Goal: Task Accomplishment & Management: Complete application form

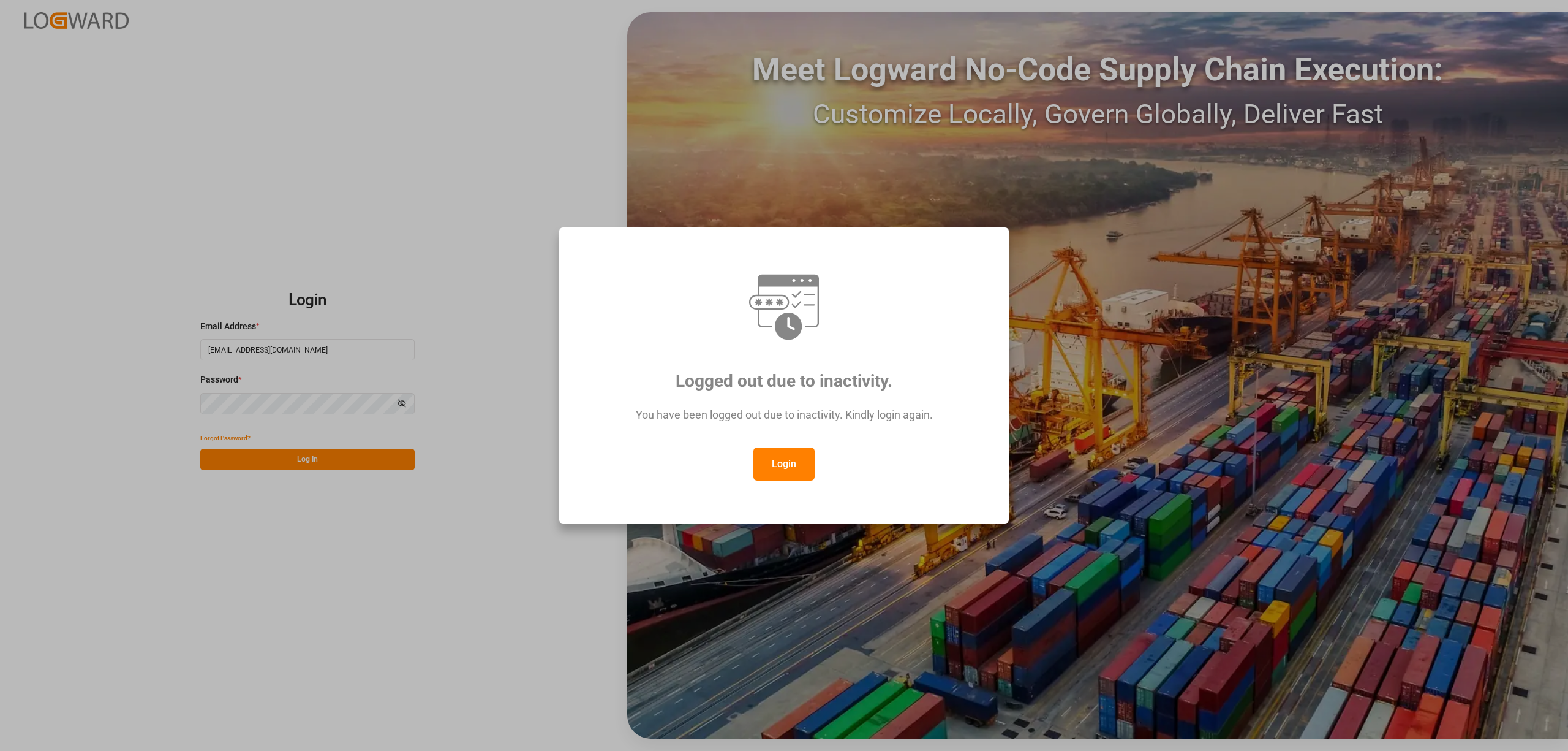
click at [779, 452] on button "Login" at bounding box center [784, 464] width 61 height 33
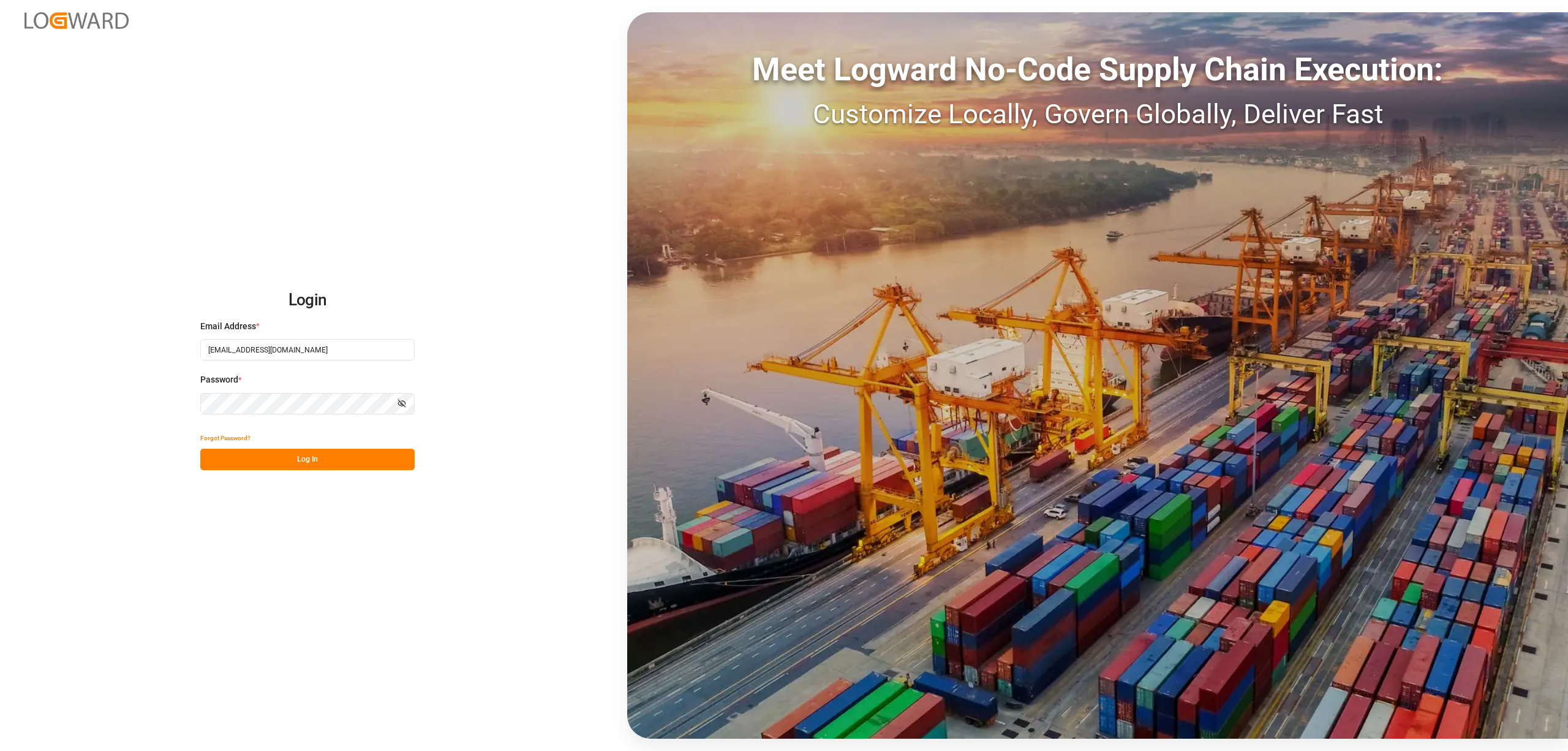
click at [314, 456] on button "Log In" at bounding box center [307, 459] width 214 height 22
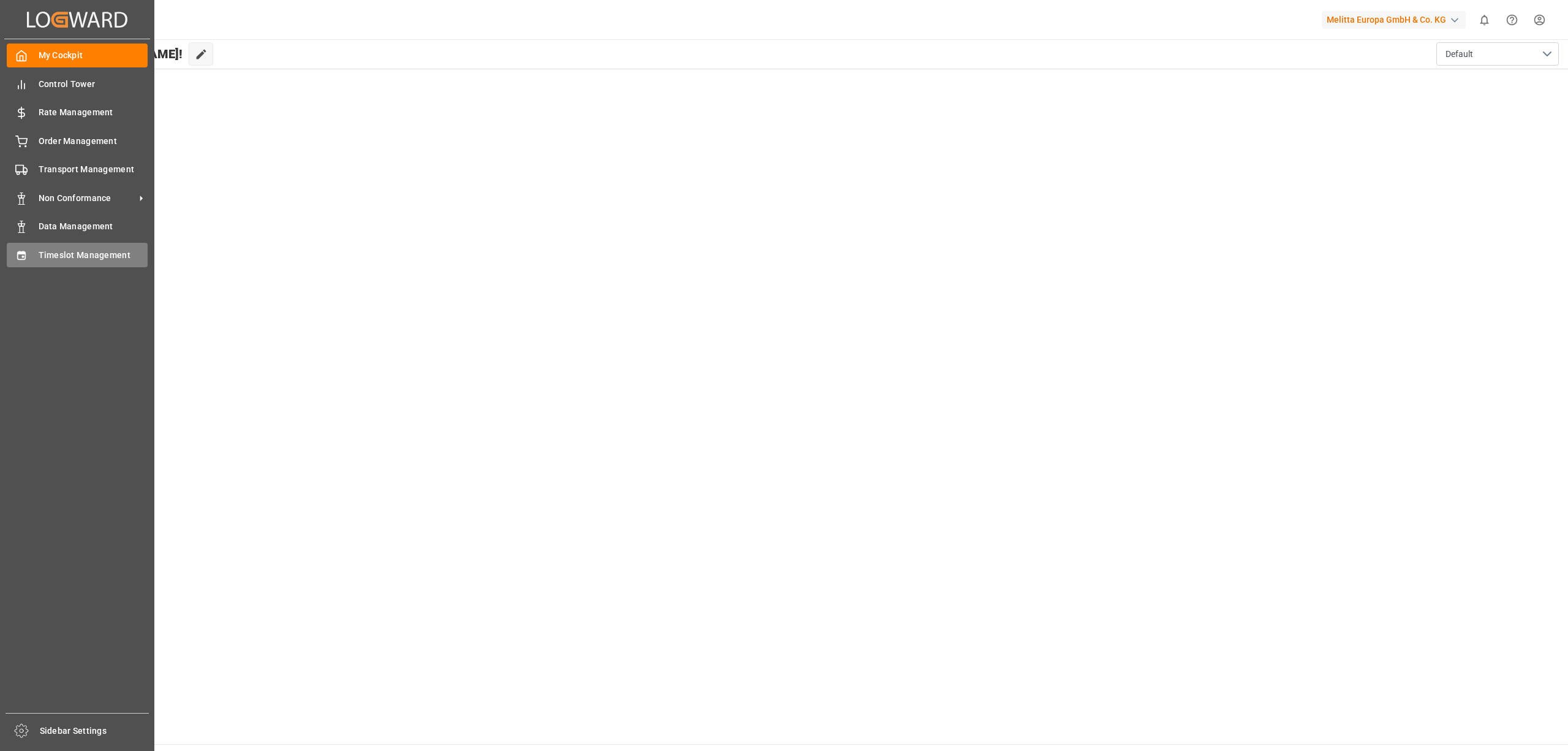
click at [28, 249] on div "Timeslot Management Timeslot Management" at bounding box center [76, 254] width 141 height 24
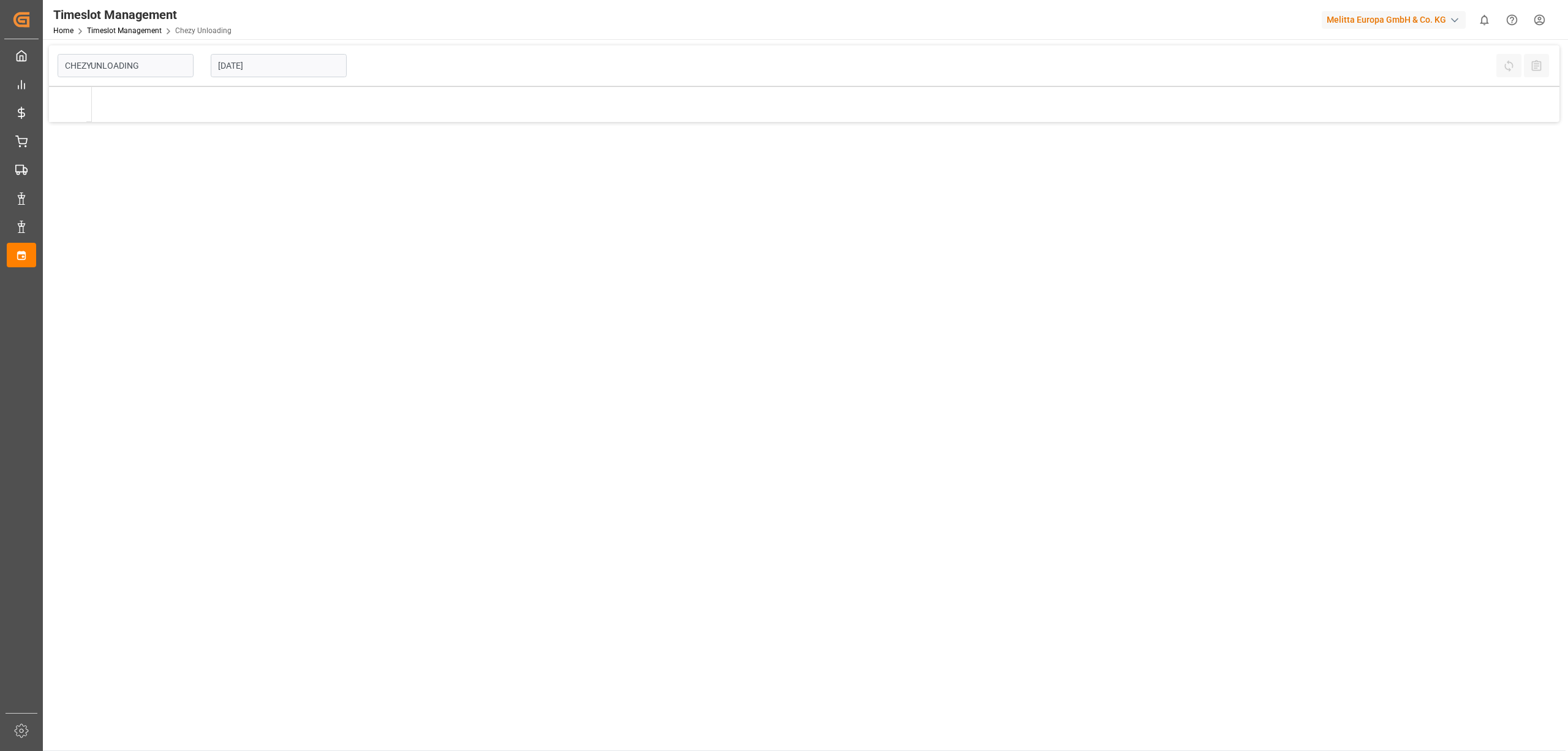
type input "Chezy Unloading"
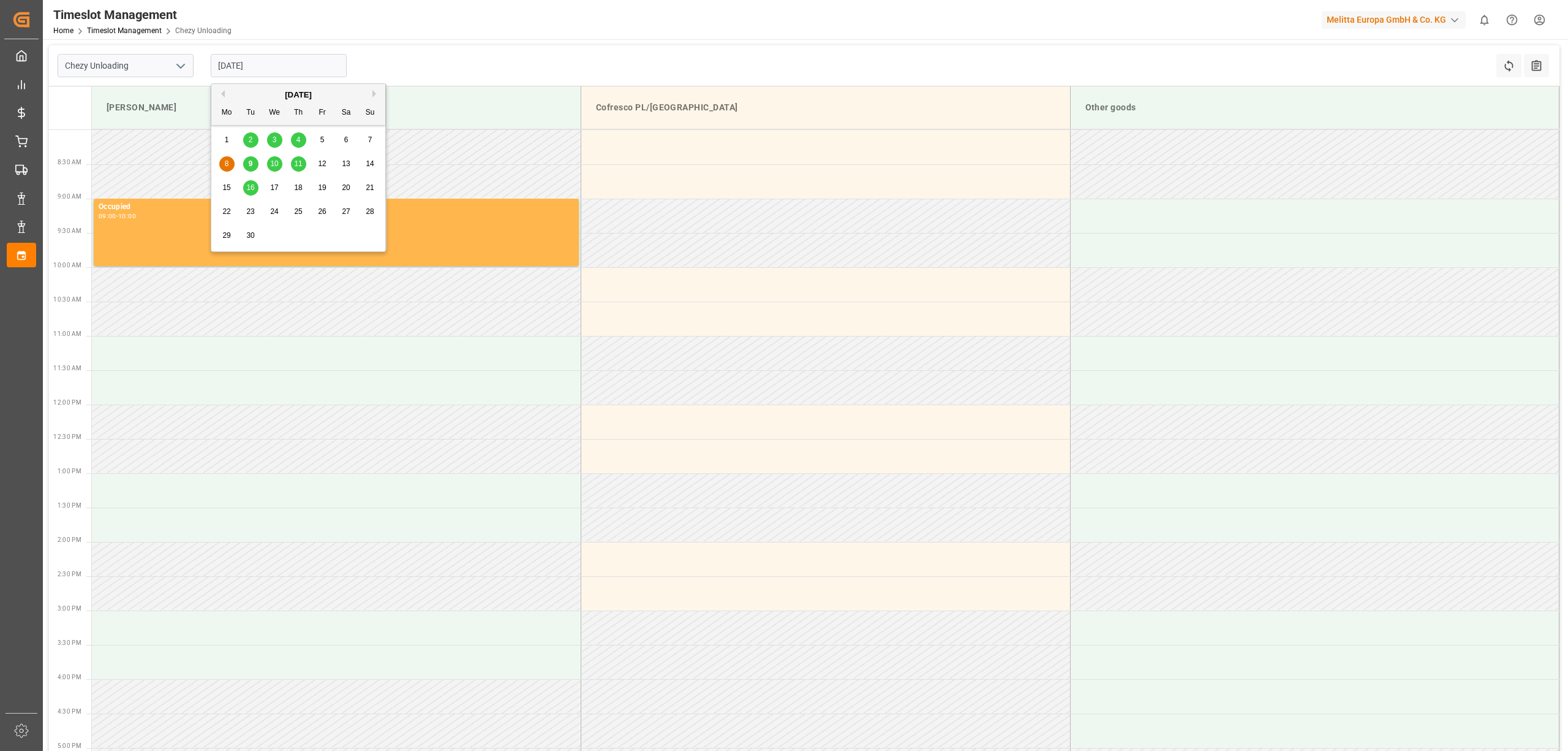
click at [246, 68] on input "[DATE]" at bounding box center [278, 65] width 136 height 23
click at [224, 179] on div "15 16 17 18 19 20 21" at bounding box center [299, 188] width 167 height 24
click at [224, 187] on span "15" at bounding box center [226, 187] width 8 height 9
type input "[DATE]"
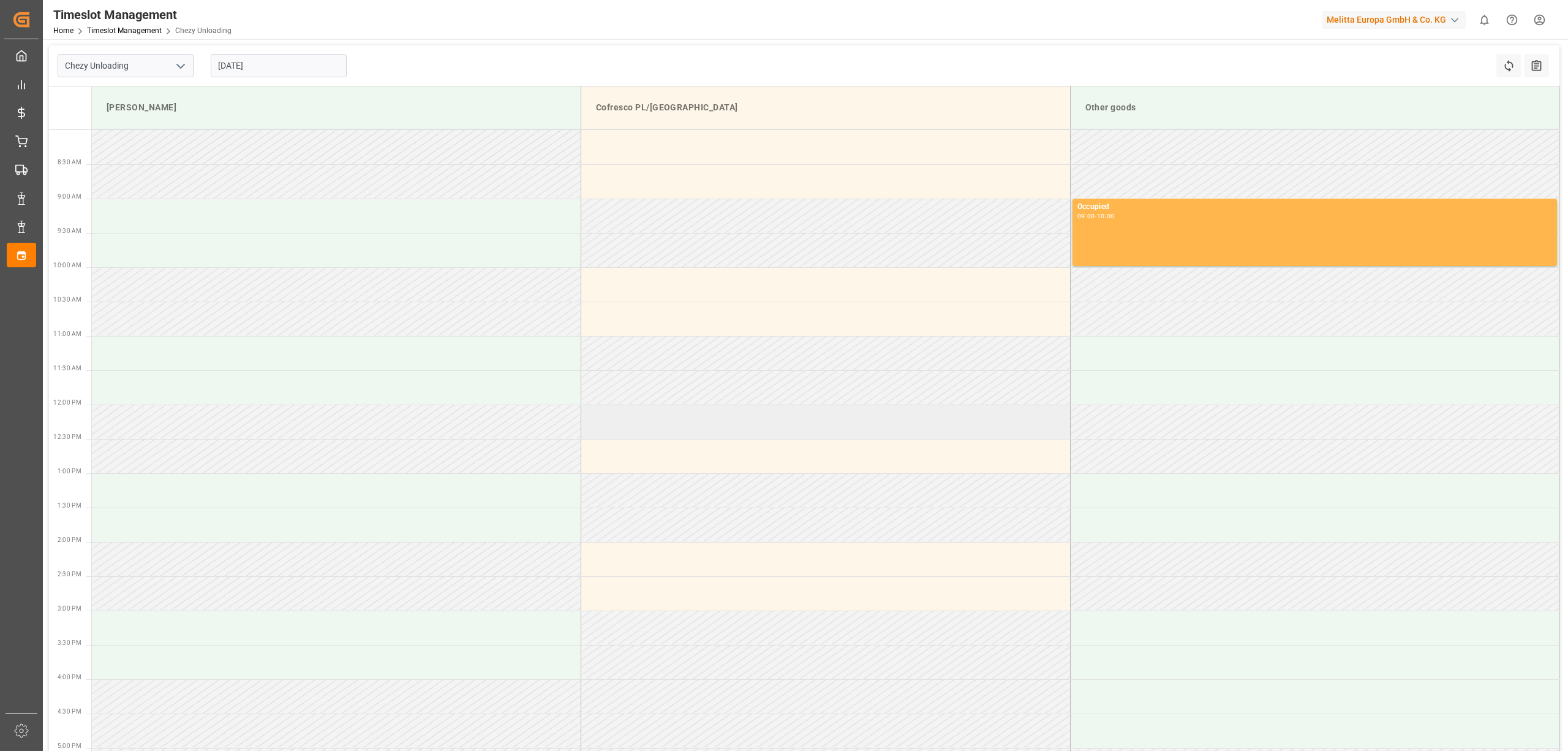
click at [628, 418] on td at bounding box center [825, 421] width 489 height 34
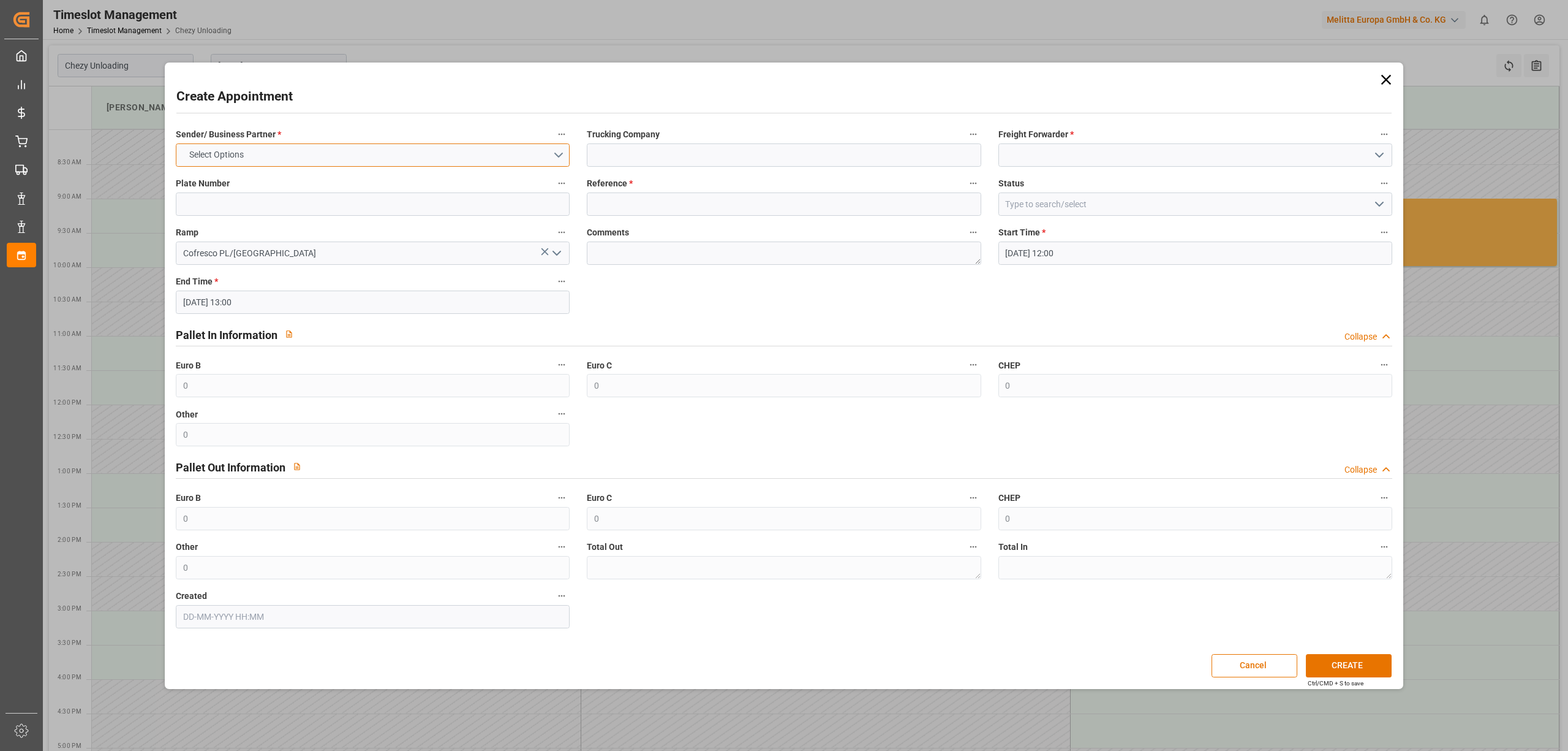
click at [292, 152] on button "Select Options" at bounding box center [373, 155] width 394 height 23
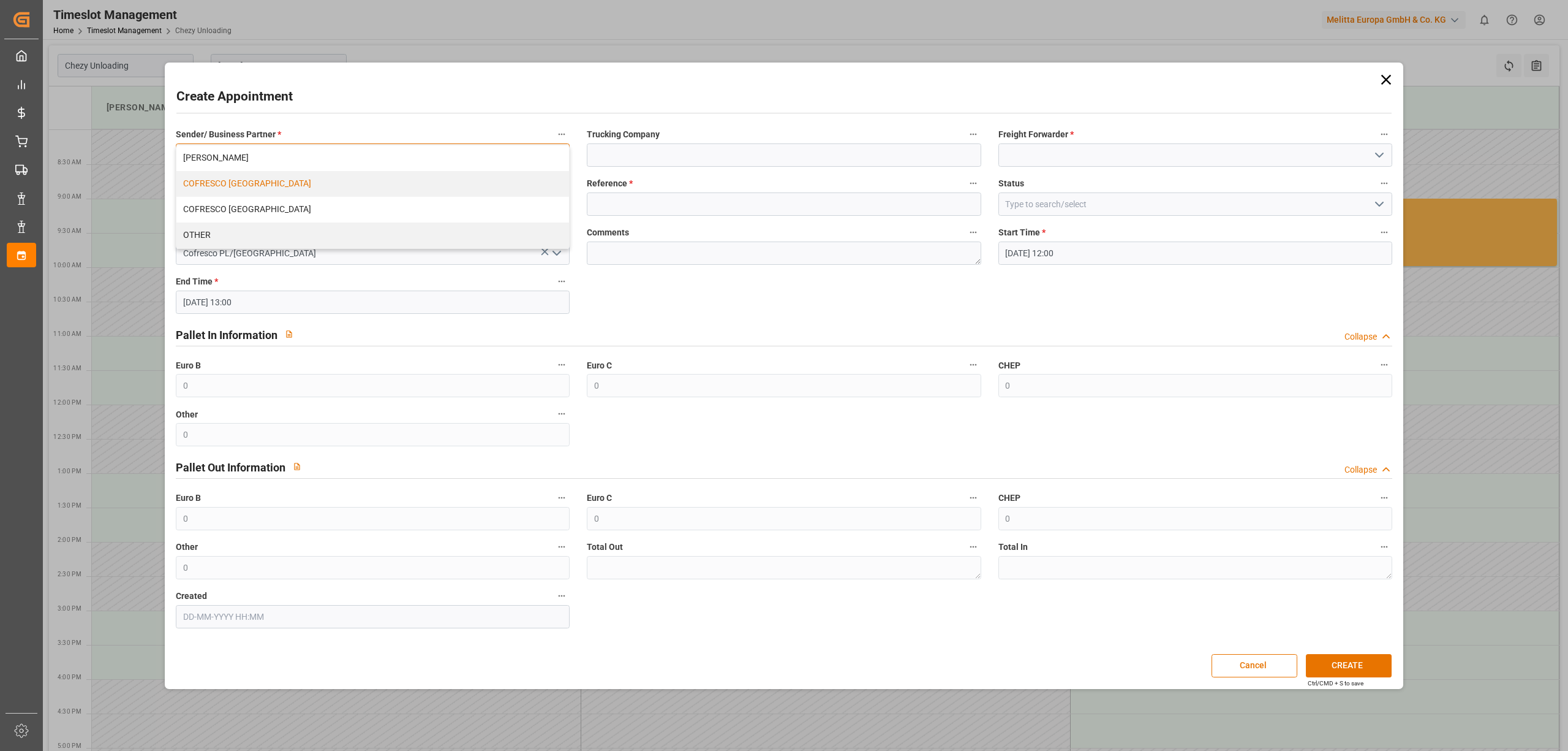
click at [276, 185] on div "COFRESCO [GEOGRAPHIC_DATA]" at bounding box center [372, 183] width 393 height 26
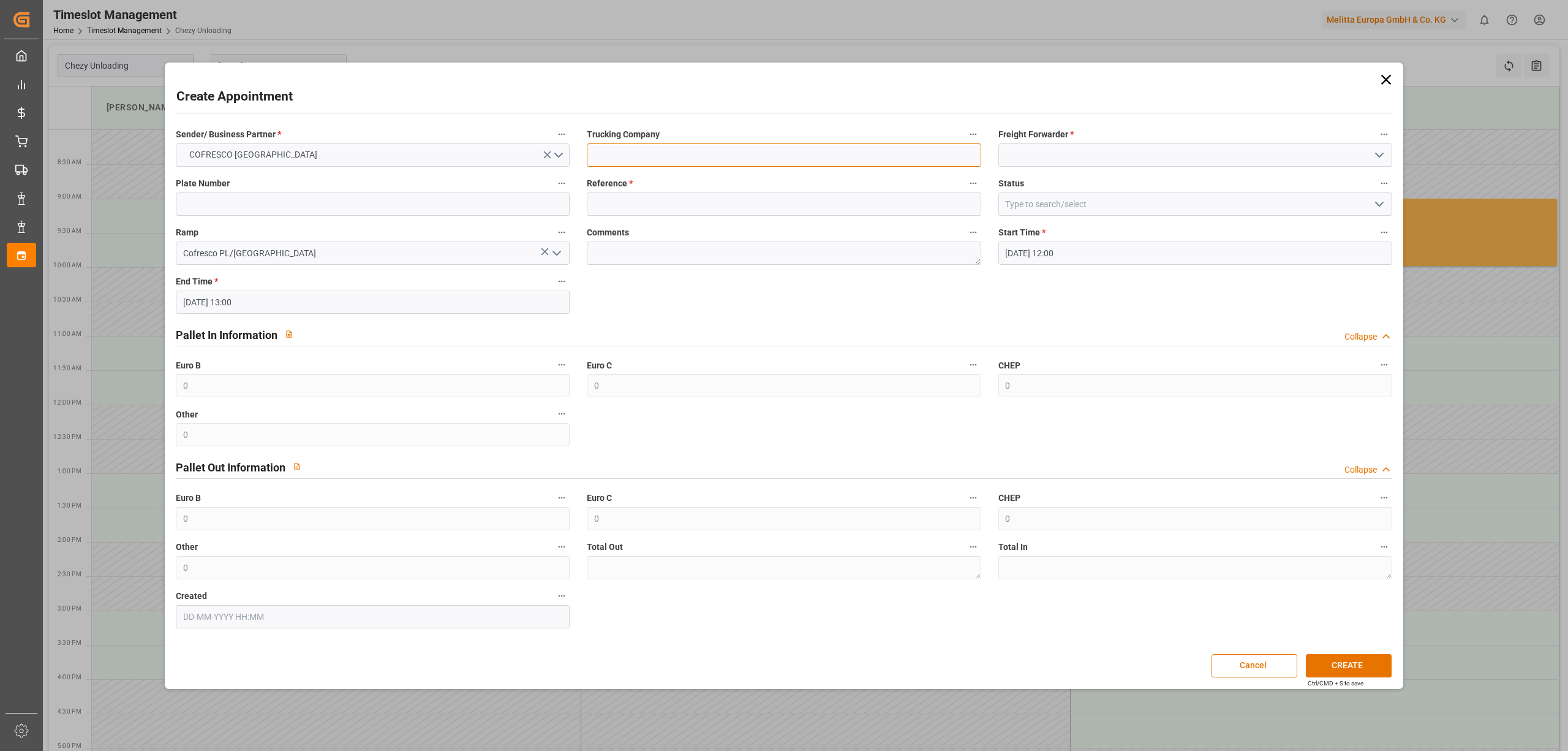
click at [609, 155] on input at bounding box center [783, 155] width 394 height 23
type input "dss"
click at [1046, 152] on input at bounding box center [1195, 155] width 394 height 23
click at [1034, 174] on div "DSS" at bounding box center [1195, 182] width 393 height 28
type input "DSS"
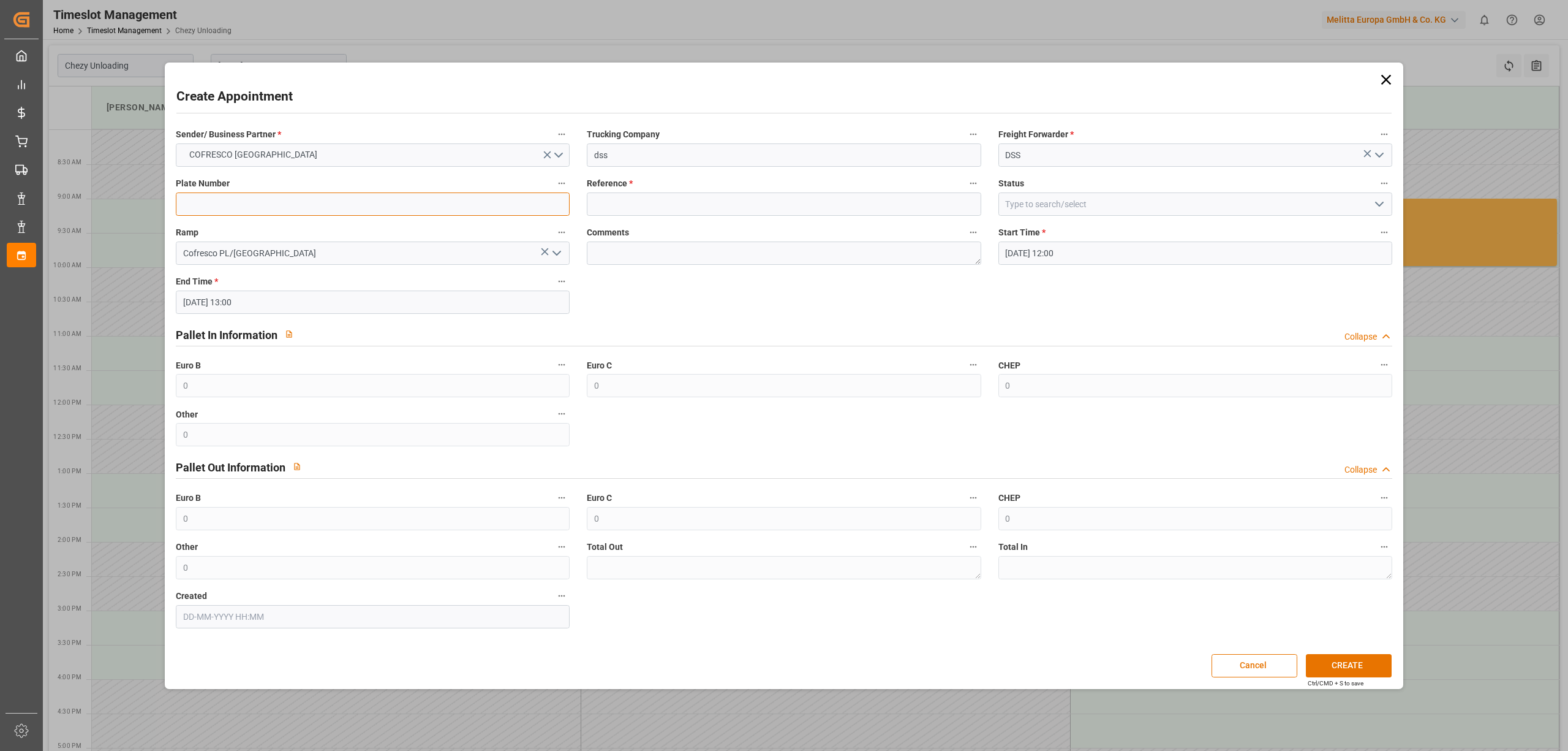
click at [390, 192] on input at bounding box center [373, 203] width 394 height 23
click at [356, 206] on input at bounding box center [373, 203] width 394 height 23
paste input "ST2613U/KOL4NP3"
type input "ST2613U/KOL4NP3"
click at [662, 199] on input at bounding box center [783, 203] width 394 height 23
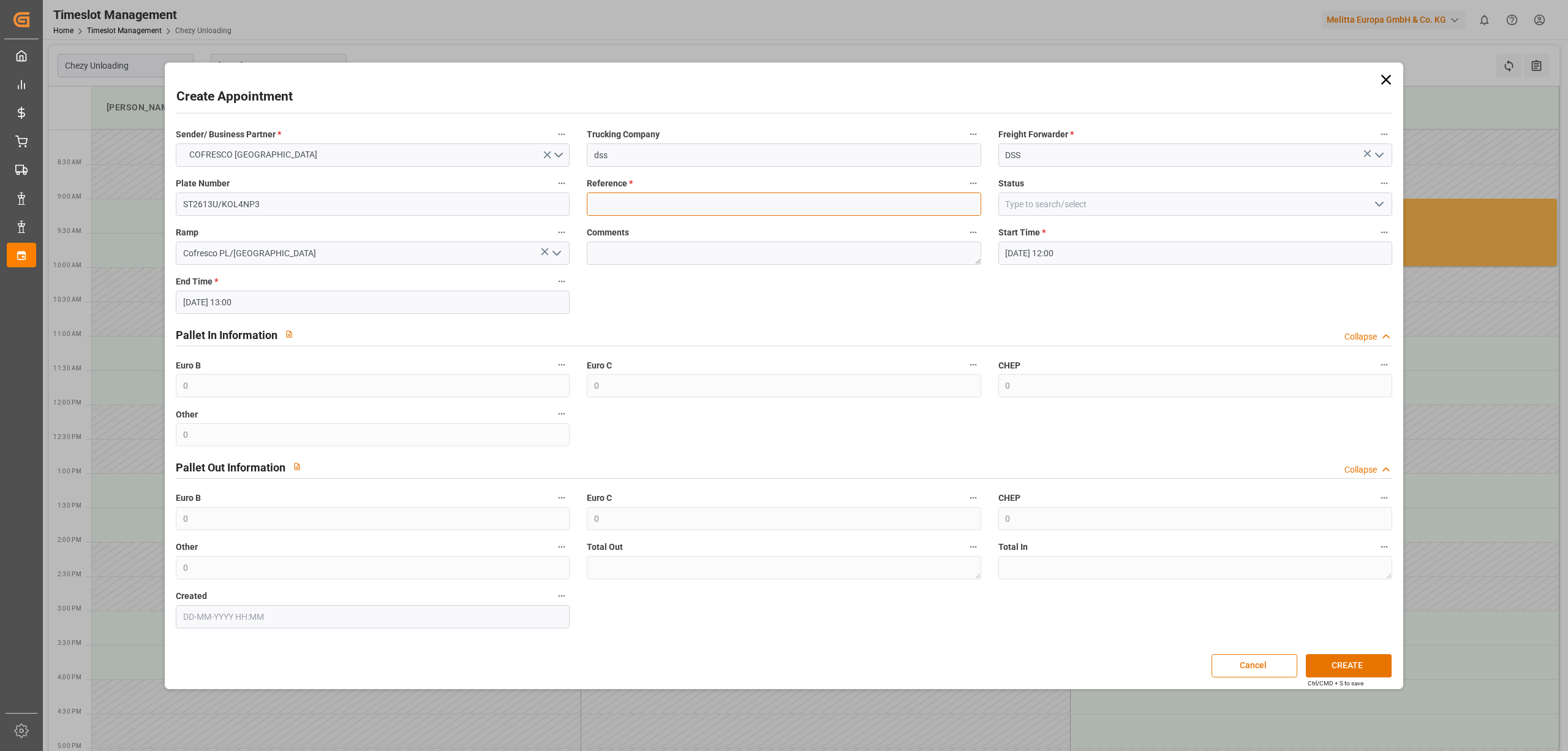
paste input "489447"
type input "489447"
click at [1323, 662] on button "CREATE" at bounding box center [1349, 665] width 86 height 23
